Goal: Communication & Community: Answer question/provide support

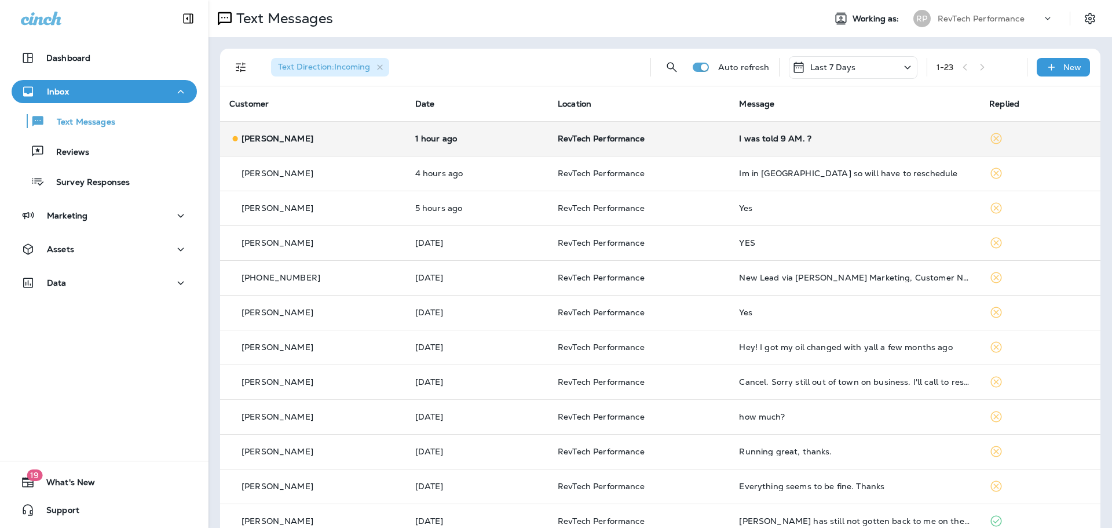
click at [786, 145] on td "I was told 9 AM. ?" at bounding box center [855, 138] width 250 height 35
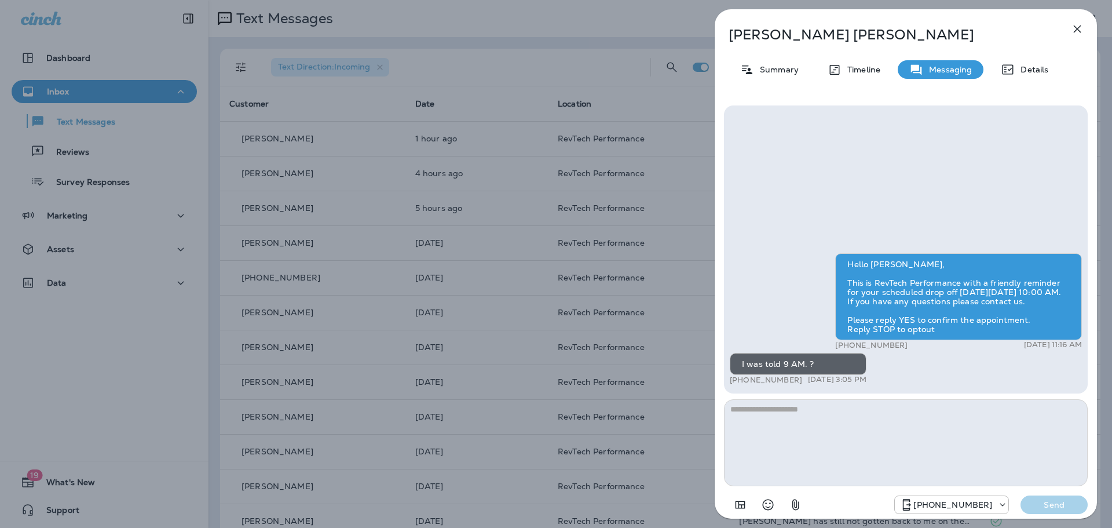
click at [857, 424] on textarea at bounding box center [906, 442] width 364 height 87
type textarea "**********"
click at [1067, 502] on p "Send" at bounding box center [1054, 504] width 49 height 10
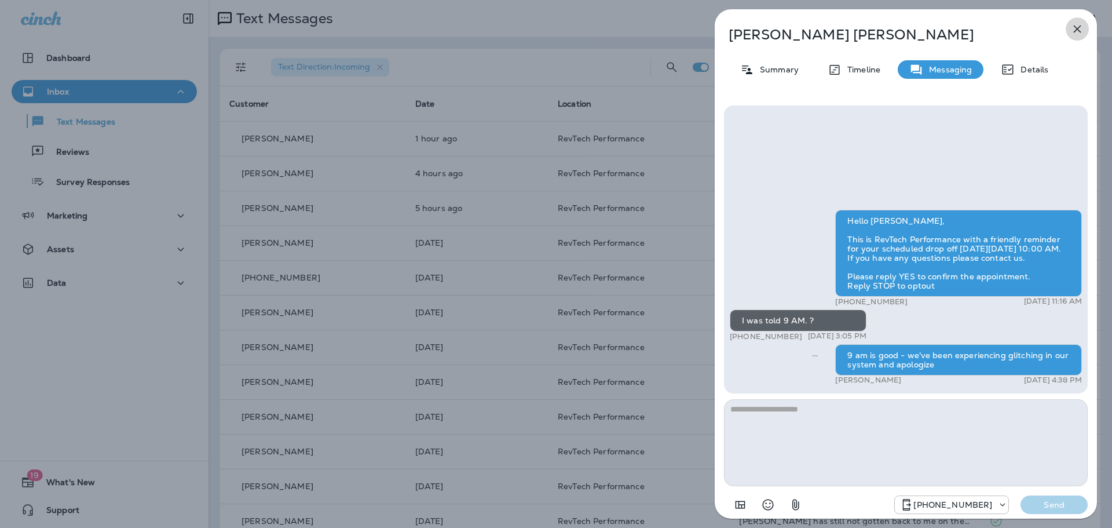
click at [1079, 24] on icon "button" at bounding box center [1077, 29] width 14 height 14
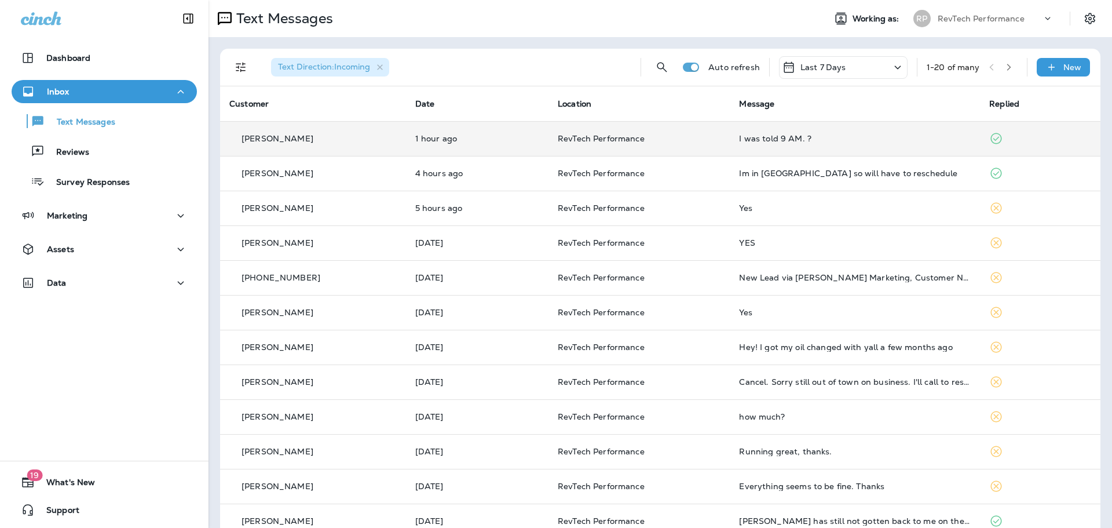
click at [409, 149] on td "1 hour ago" at bounding box center [477, 138] width 142 height 35
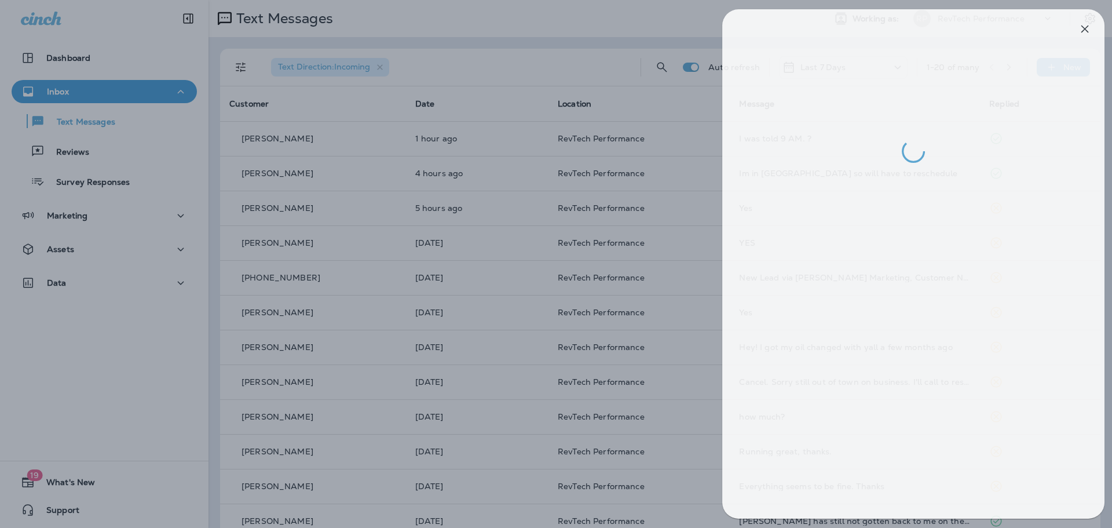
click at [439, 169] on div at bounding box center [564, 264] width 1112 height 528
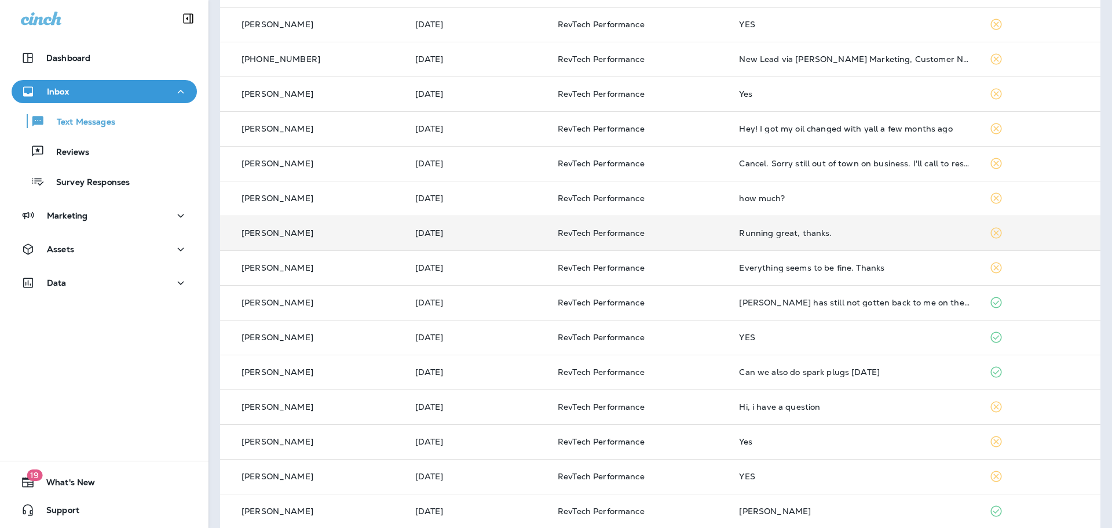
scroll to position [290, 0]
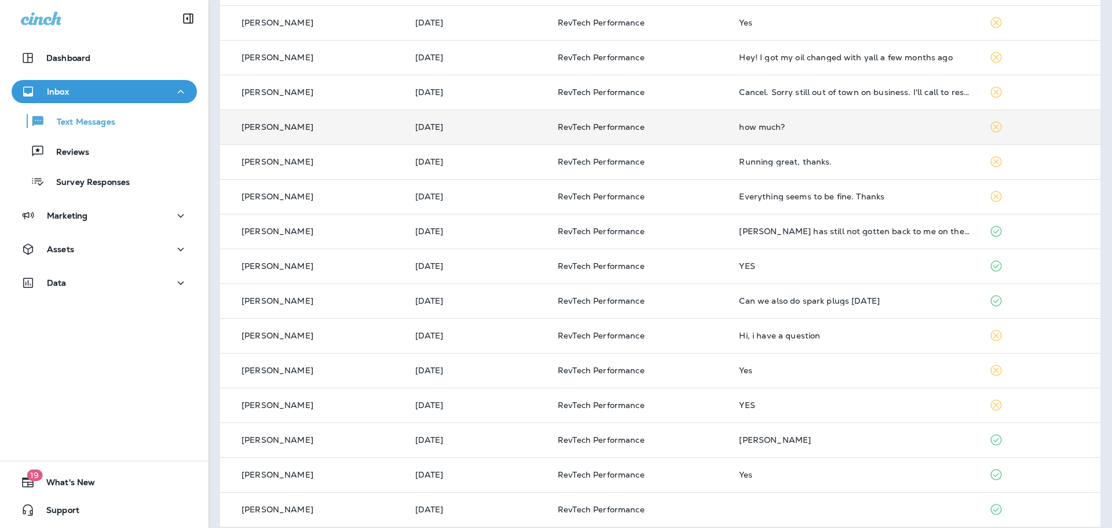
click at [836, 133] on td "how much?" at bounding box center [855, 126] width 250 height 35
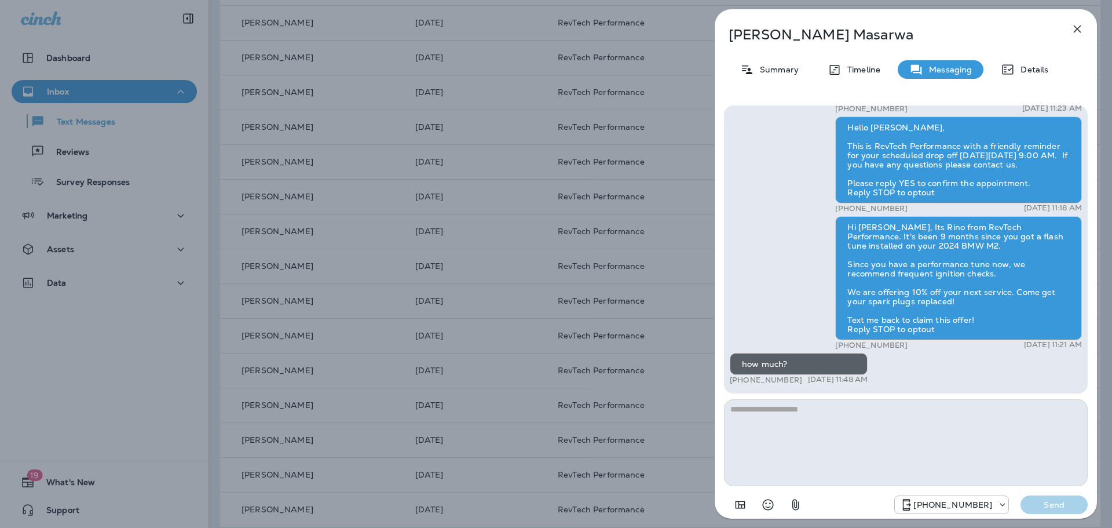
click at [971, 411] on textarea at bounding box center [906, 442] width 364 height 87
click at [882, 409] on textarea "**********" at bounding box center [906, 442] width 364 height 87
type textarea "**********"
click at [1064, 501] on p "Send" at bounding box center [1054, 504] width 49 height 10
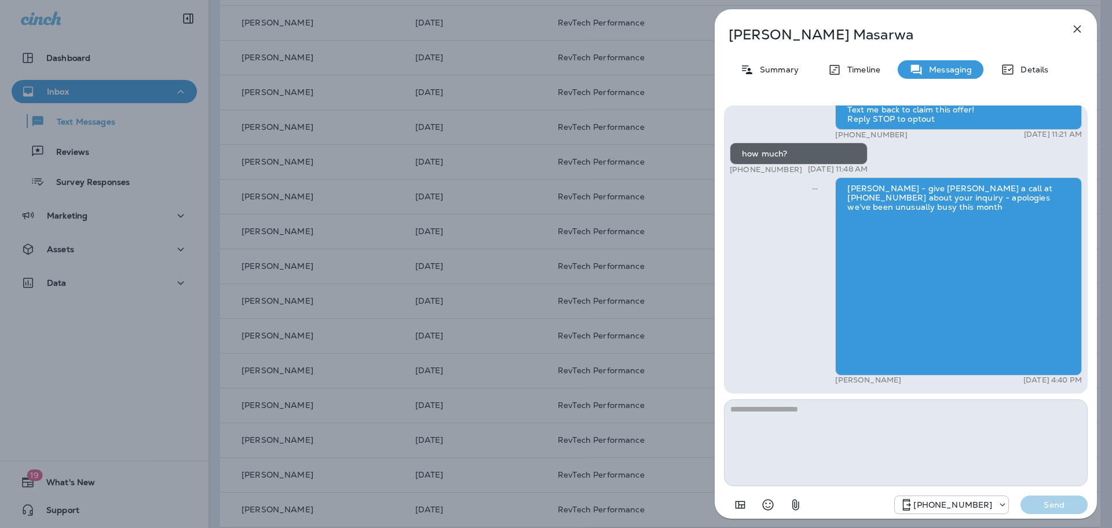
click at [1081, 30] on icon "button" at bounding box center [1077, 29] width 14 height 14
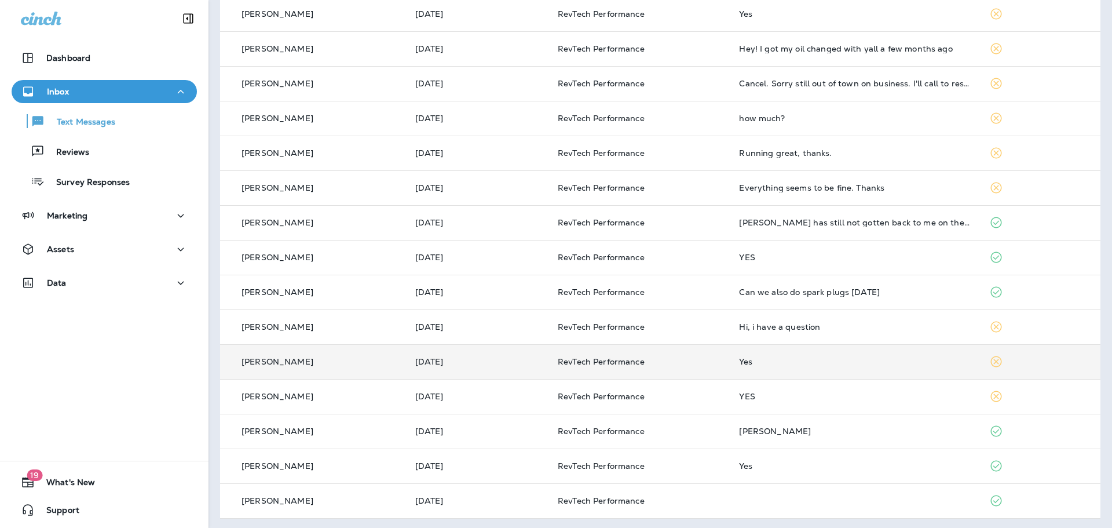
scroll to position [301, 0]
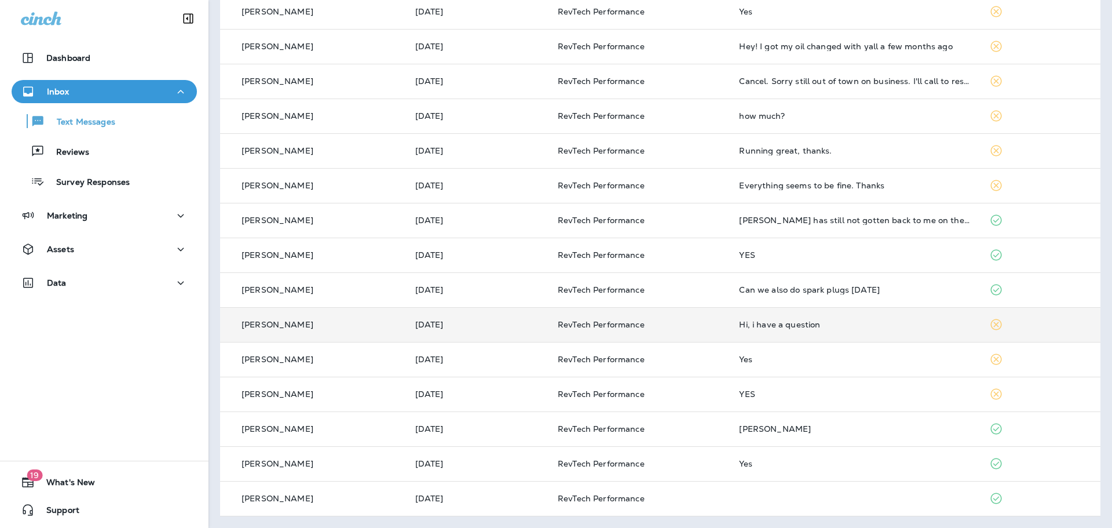
click at [821, 327] on div "Hi, i have a question" at bounding box center [855, 324] width 232 height 9
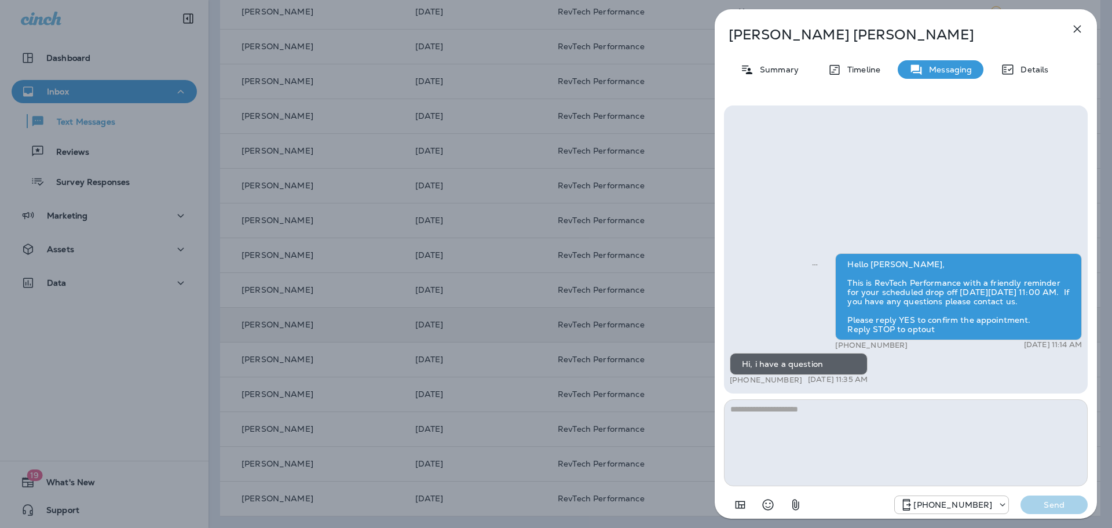
click at [808, 37] on p "Antonio Marin" at bounding box center [886, 35] width 316 height 16
copy p "Marin"
click at [1081, 32] on icon "button" at bounding box center [1077, 29] width 14 height 14
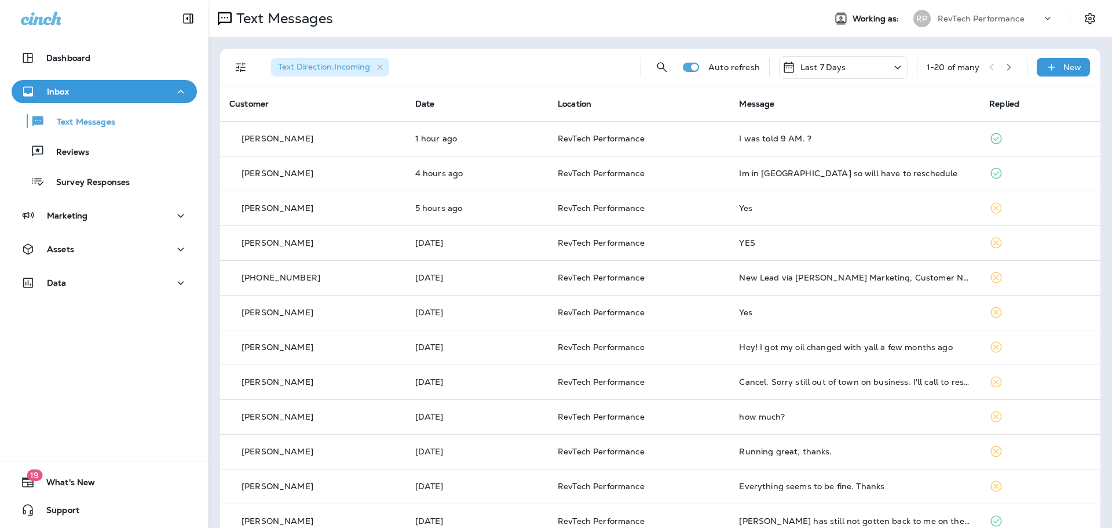
click at [828, 55] on div "Text Direction : Incoming Auto refresh Last 7 Days 1 - 20 of many New" at bounding box center [662, 67] width 866 height 37
drag, startPoint x: 827, startPoint y: 59, endPoint x: 825, endPoint y: 67, distance: 8.6
click at [826, 63] on div "Last 7 Days" at bounding box center [843, 67] width 129 height 23
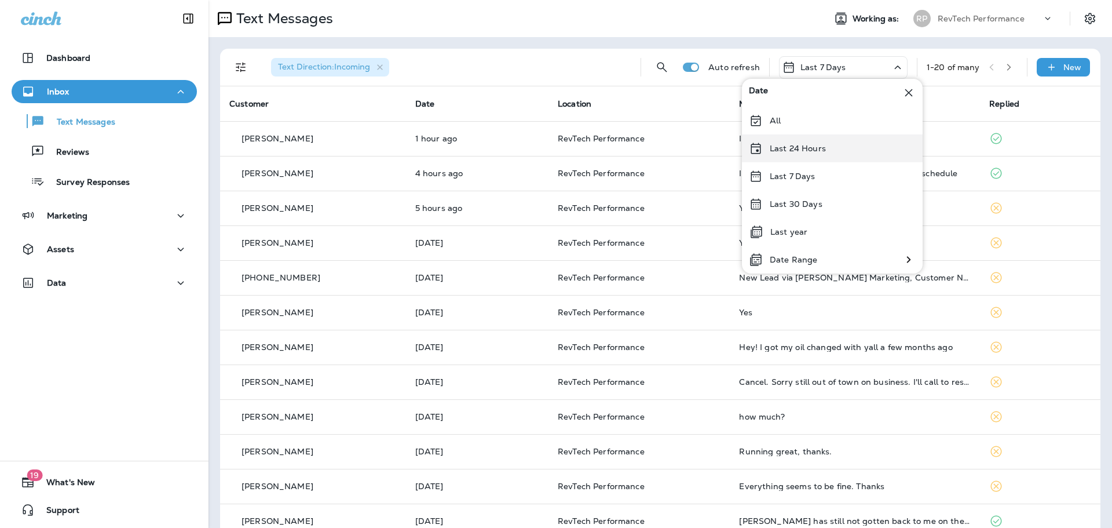
click at [807, 146] on p "Last 24 Hours" at bounding box center [798, 148] width 56 height 9
